Goal: Information Seeking & Learning: Learn about a topic

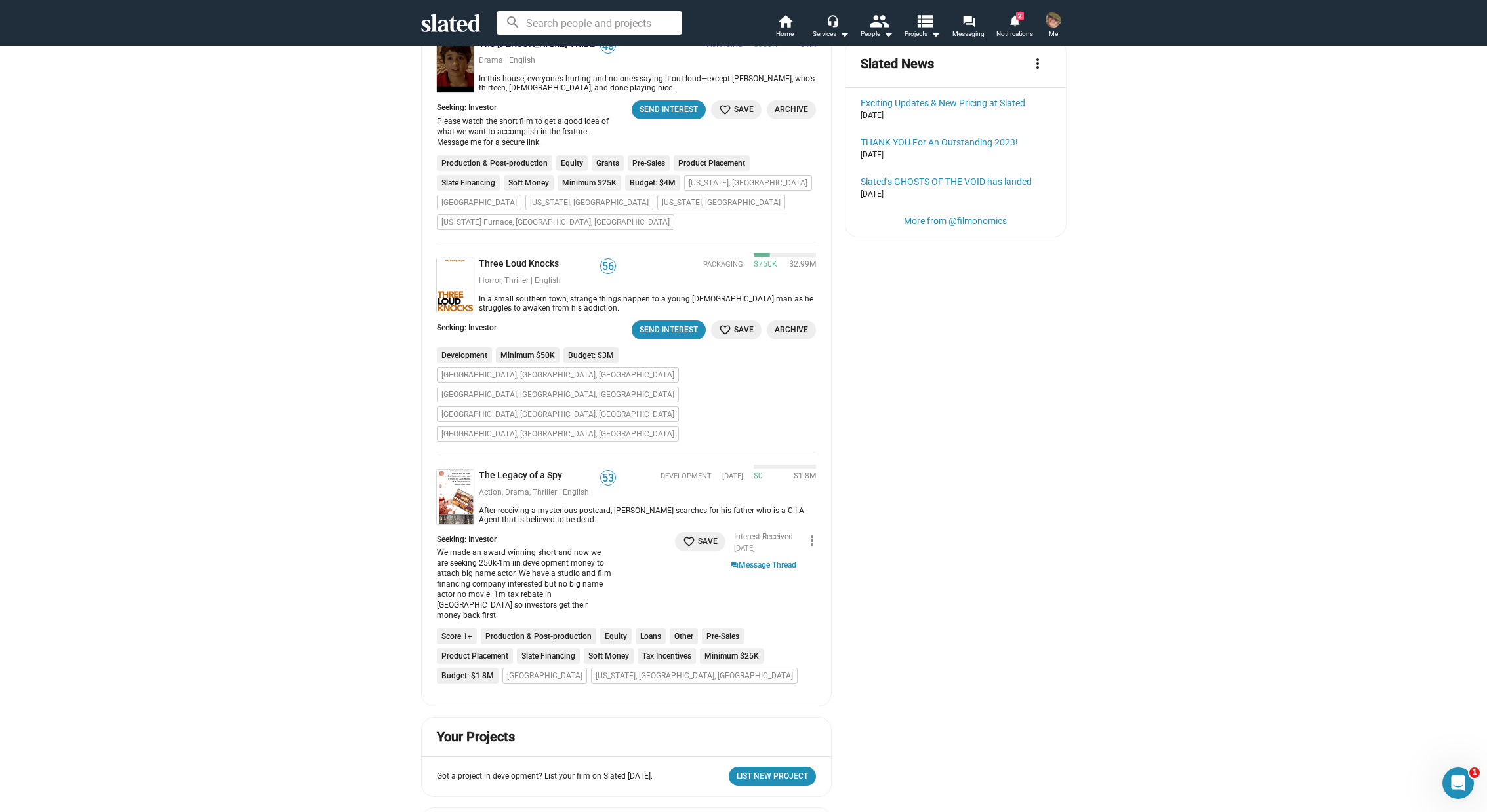
scroll to position [549, 0]
click at [519, 470] on link "The Legacy of a Spy" at bounding box center [523, 477] width 89 height 13
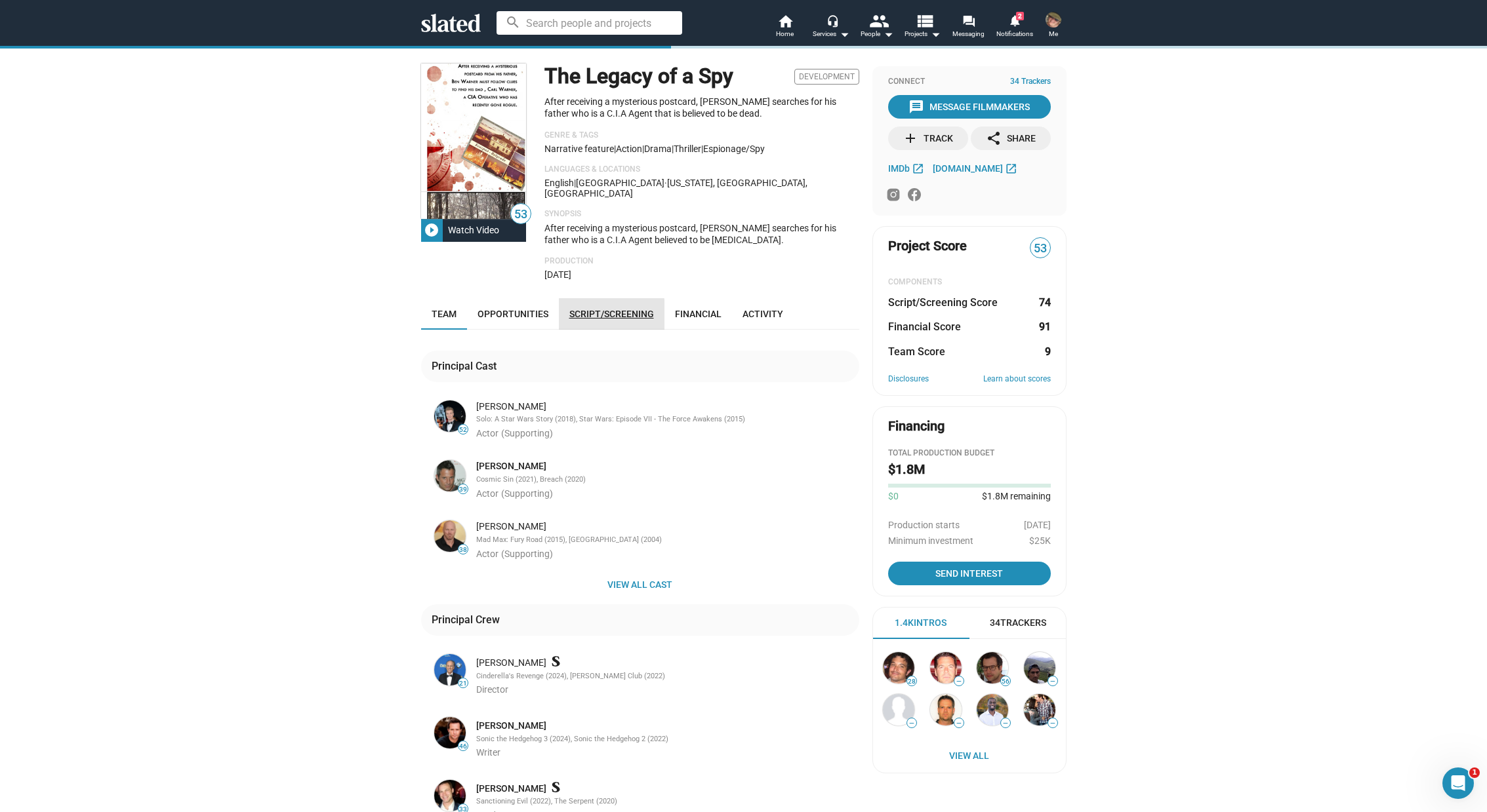
click at [599, 309] on span "Script/Screening" at bounding box center [611, 314] width 84 height 11
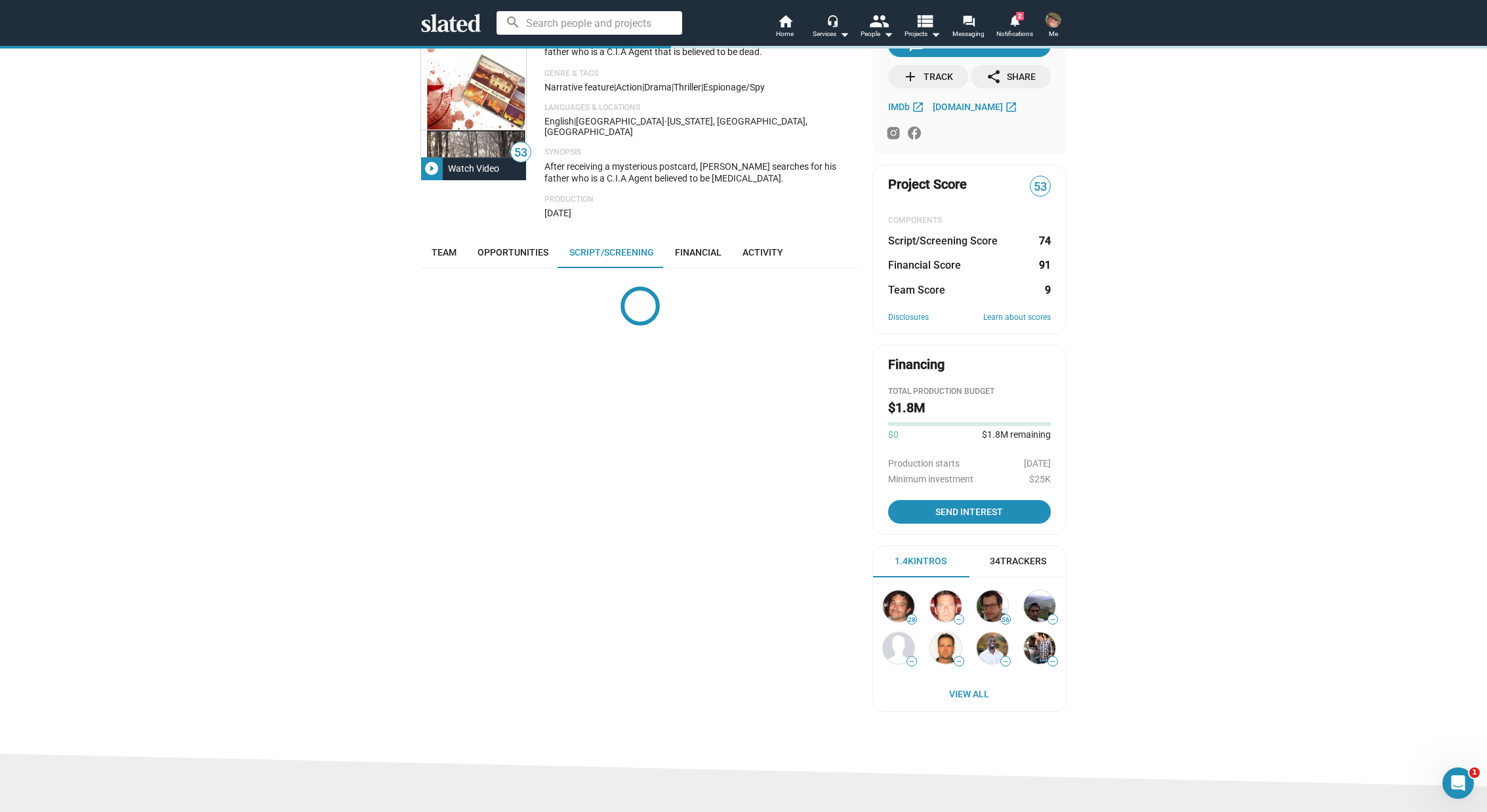
scroll to position [70, 0]
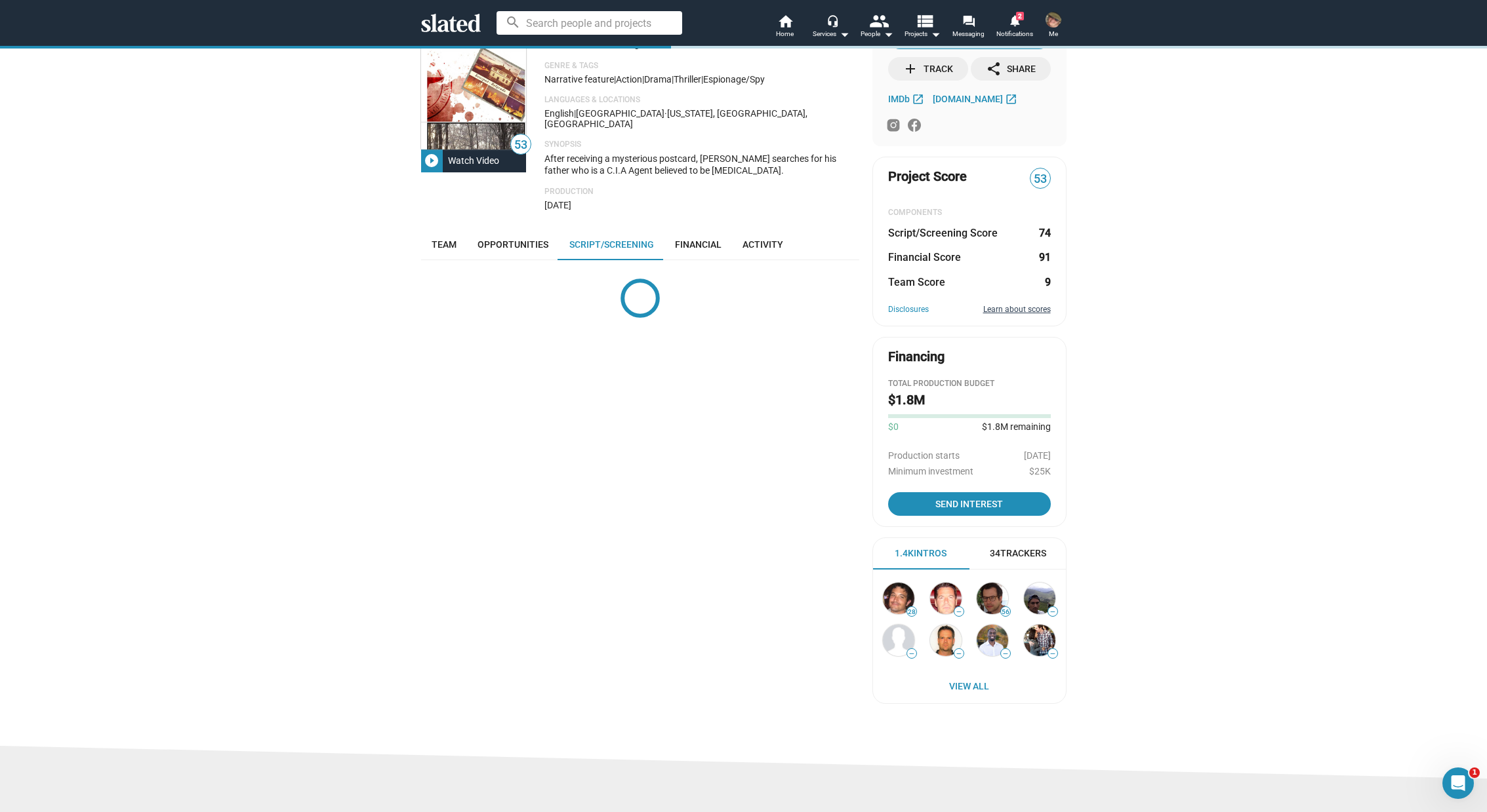
click at [1019, 310] on link "Learn about scores" at bounding box center [1016, 310] width 68 height 11
